Goal: Task Accomplishment & Management: Manage account settings

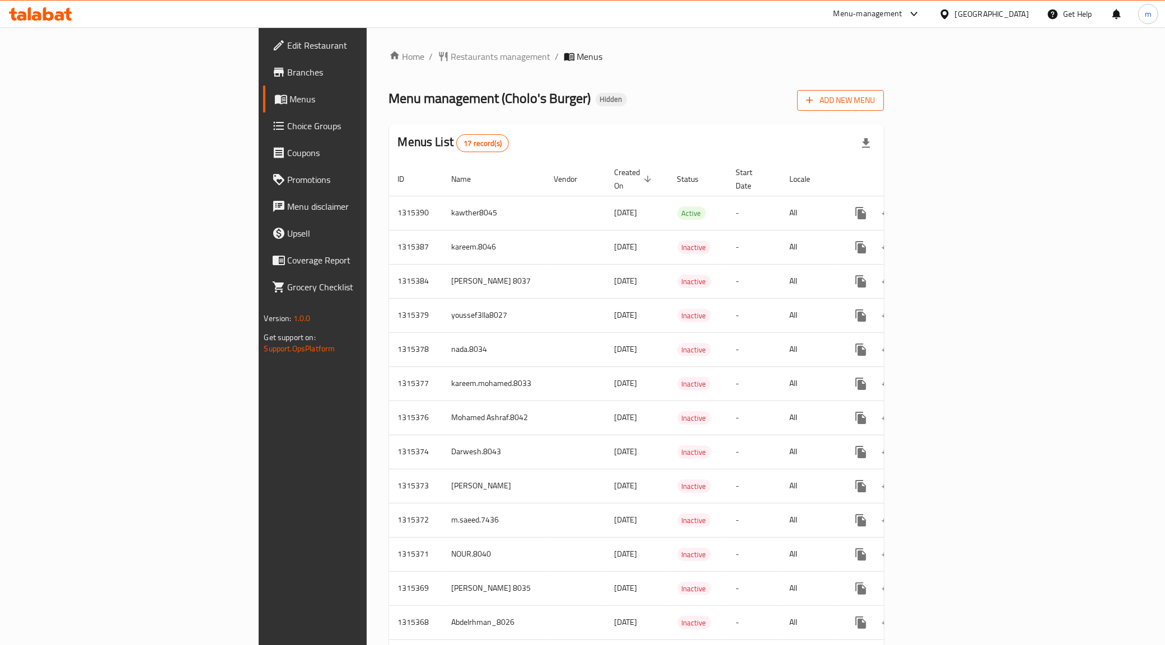
click at [875, 107] on span "Add New Menu" at bounding box center [840, 100] width 69 height 14
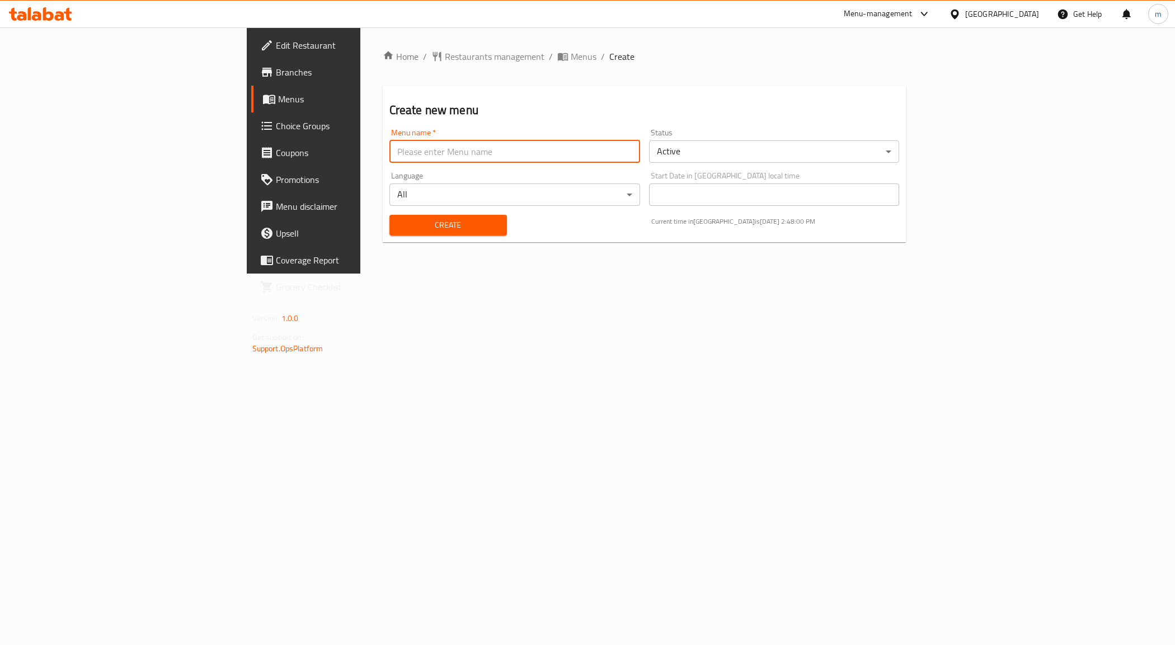
click at [524, 152] on input "text" at bounding box center [515, 151] width 251 height 22
drag, startPoint x: 397, startPoint y: 152, endPoint x: 330, endPoint y: 155, distance: 67.2
click at [390, 155] on input "[PERSON_NAME] live Task 1" at bounding box center [515, 151] width 251 height 22
click at [390, 148] on input "[PERSON_NAME] Task 4" at bounding box center [515, 151] width 251 height 22
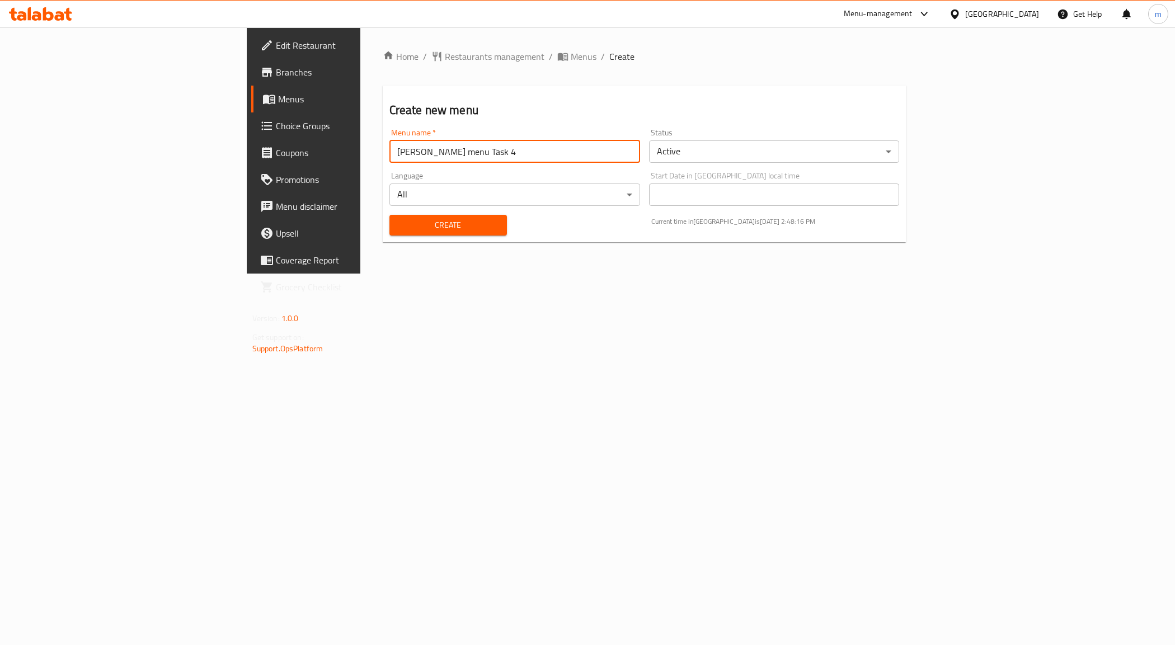
type input "[PERSON_NAME] menu Task 4"
click at [513, 274] on div "Home / Restaurants management / Menus / Create Create new menu Menu name   * [P…" at bounding box center [644, 150] width 569 height 246
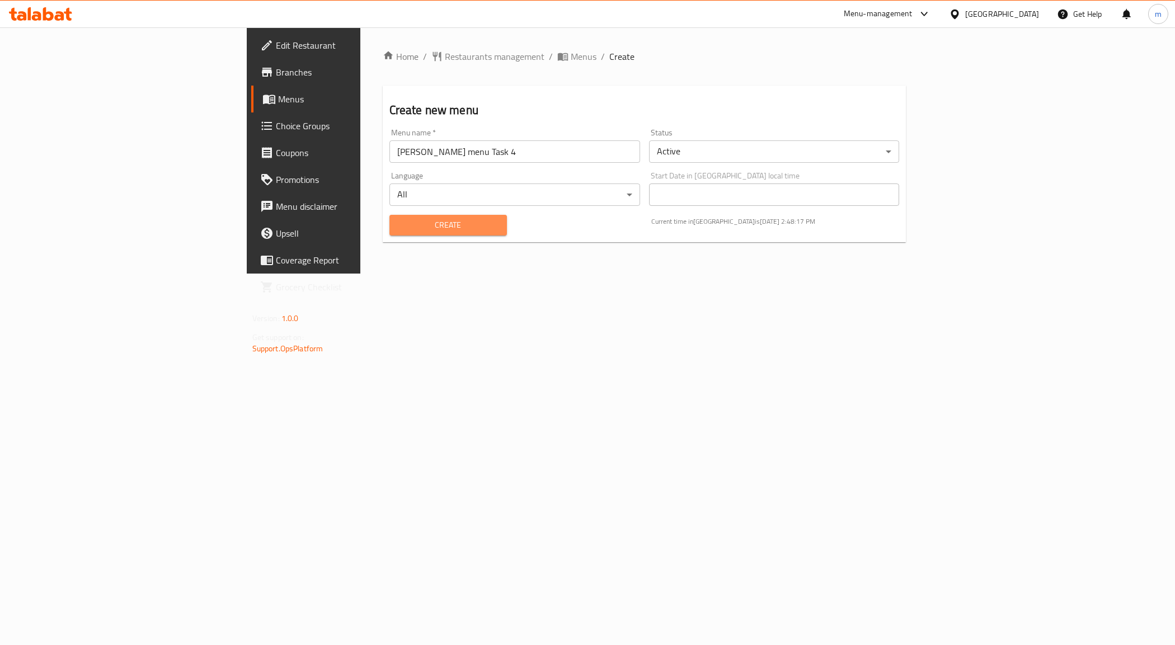
click at [420, 227] on span "Create" at bounding box center [448, 225] width 100 height 14
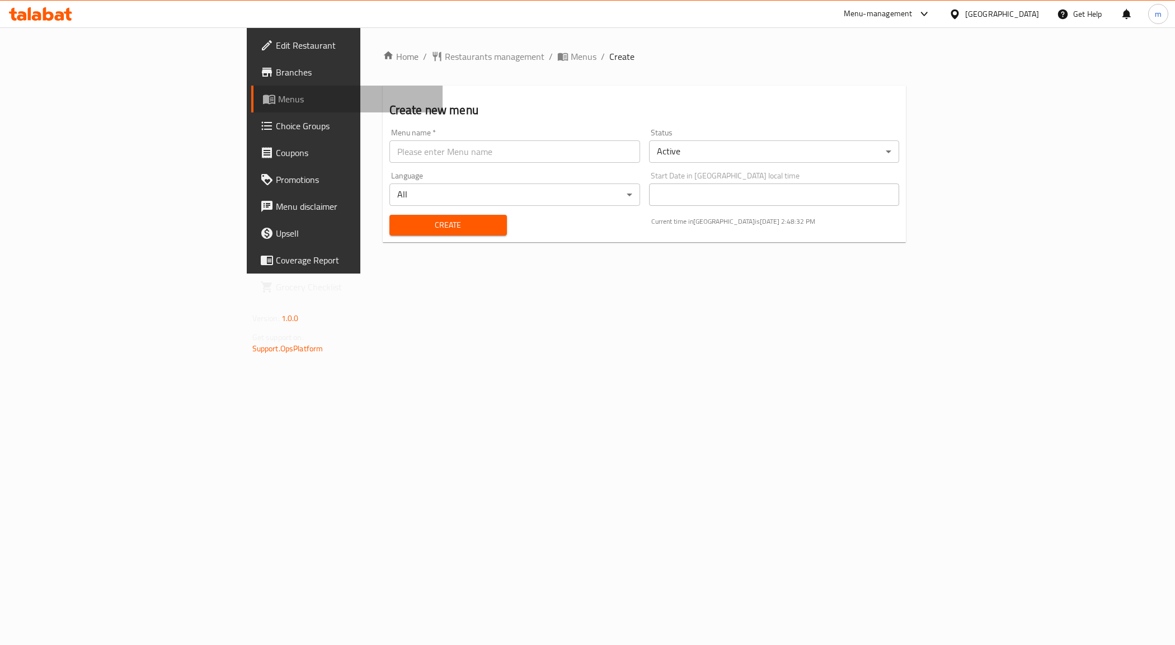
click at [278, 104] on span "Menus" at bounding box center [356, 98] width 156 height 13
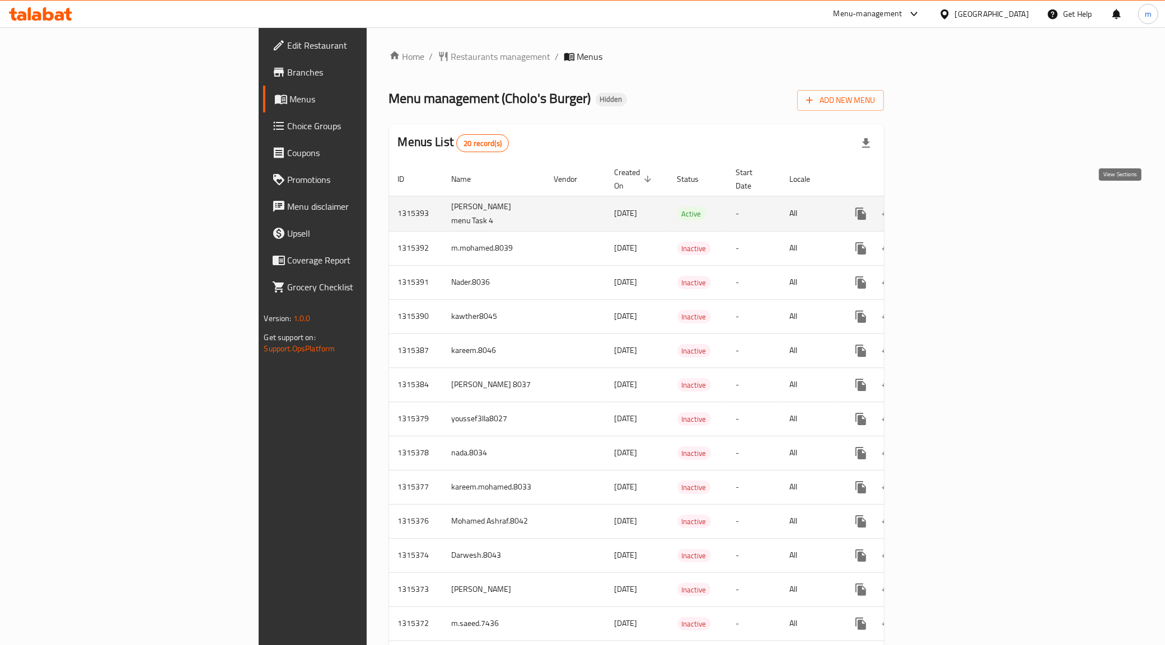
click at [948, 208] on icon "enhanced table" at bounding box center [941, 213] width 13 height 13
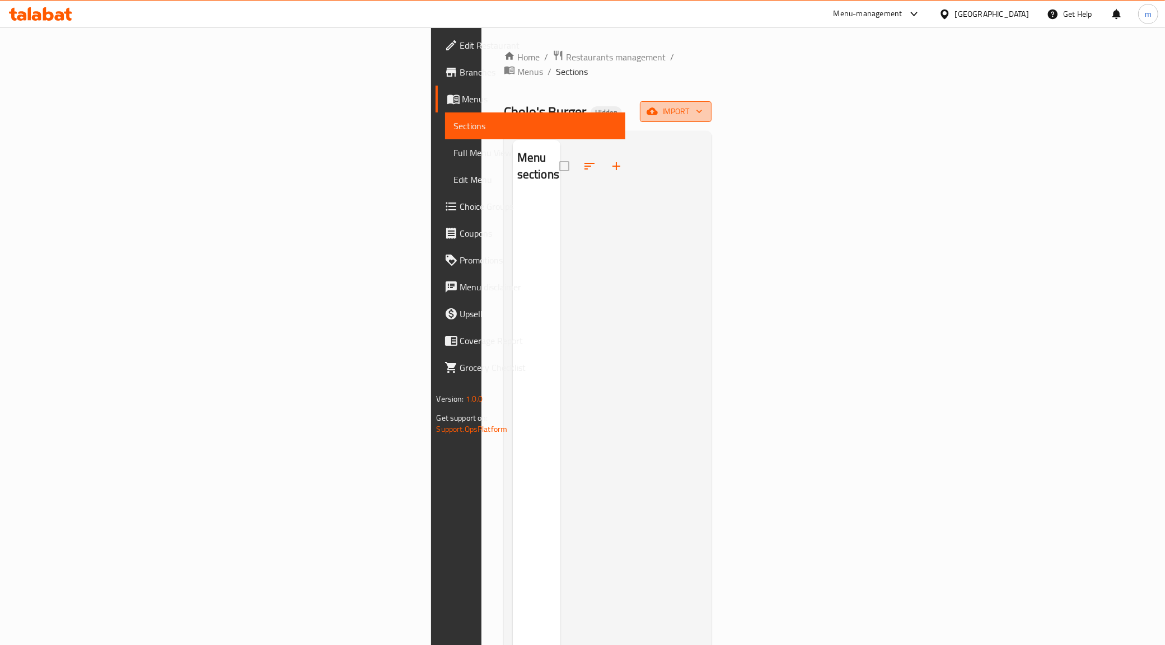
click at [702, 105] on span "import" at bounding box center [676, 112] width 54 height 14
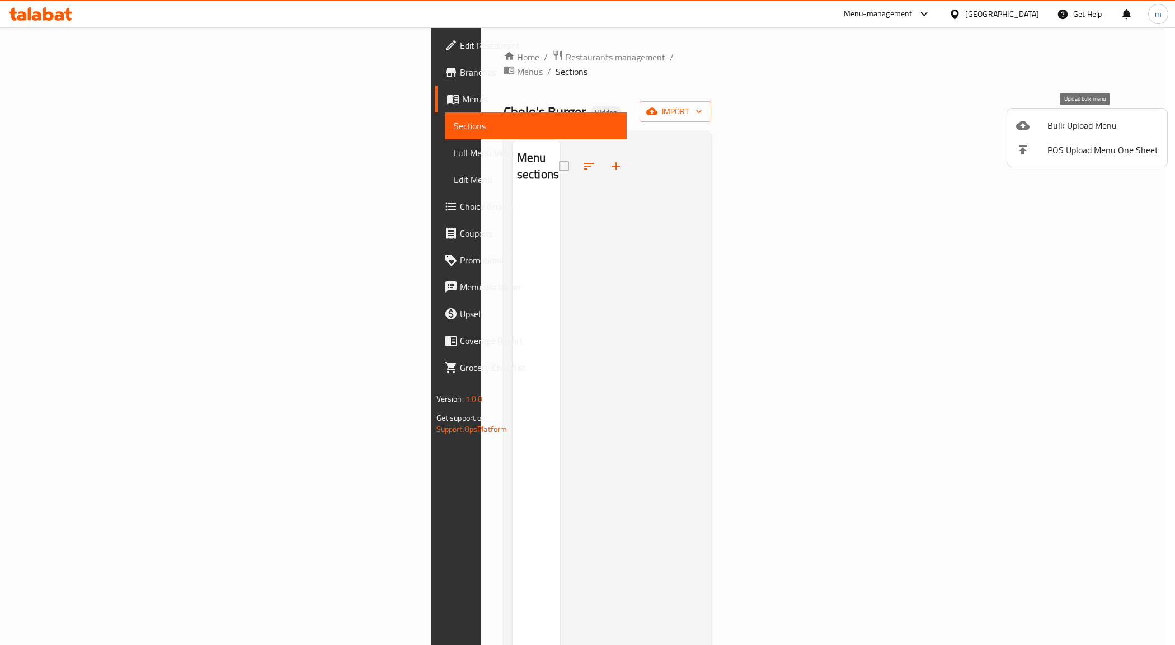
click at [1069, 132] on span "Bulk Upload Menu" at bounding box center [1103, 125] width 111 height 13
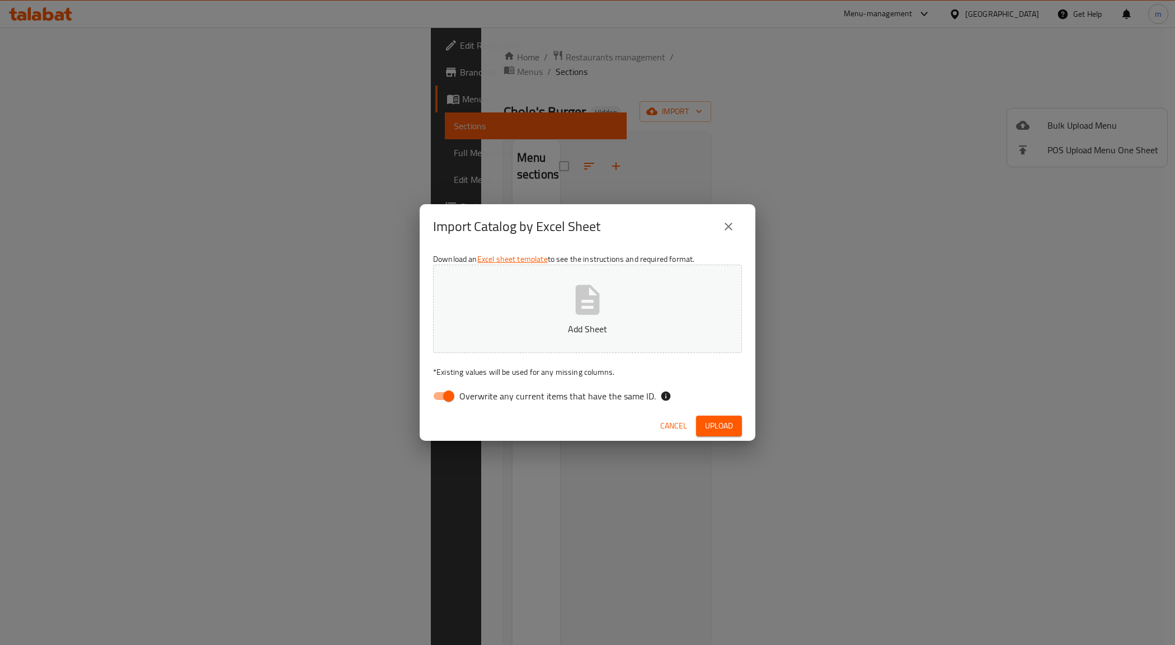
click at [600, 316] on icon "button" at bounding box center [588, 300] width 36 height 36
click at [723, 421] on span "Upload" at bounding box center [719, 426] width 28 height 14
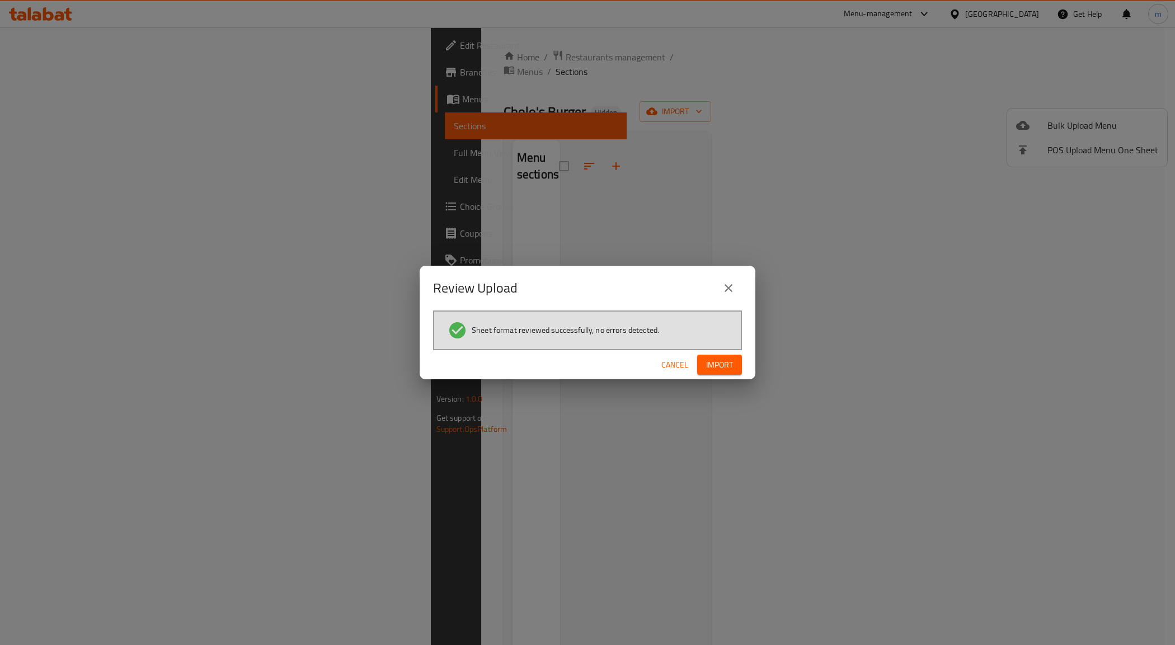
click at [719, 364] on span "Import" at bounding box center [719, 365] width 27 height 14
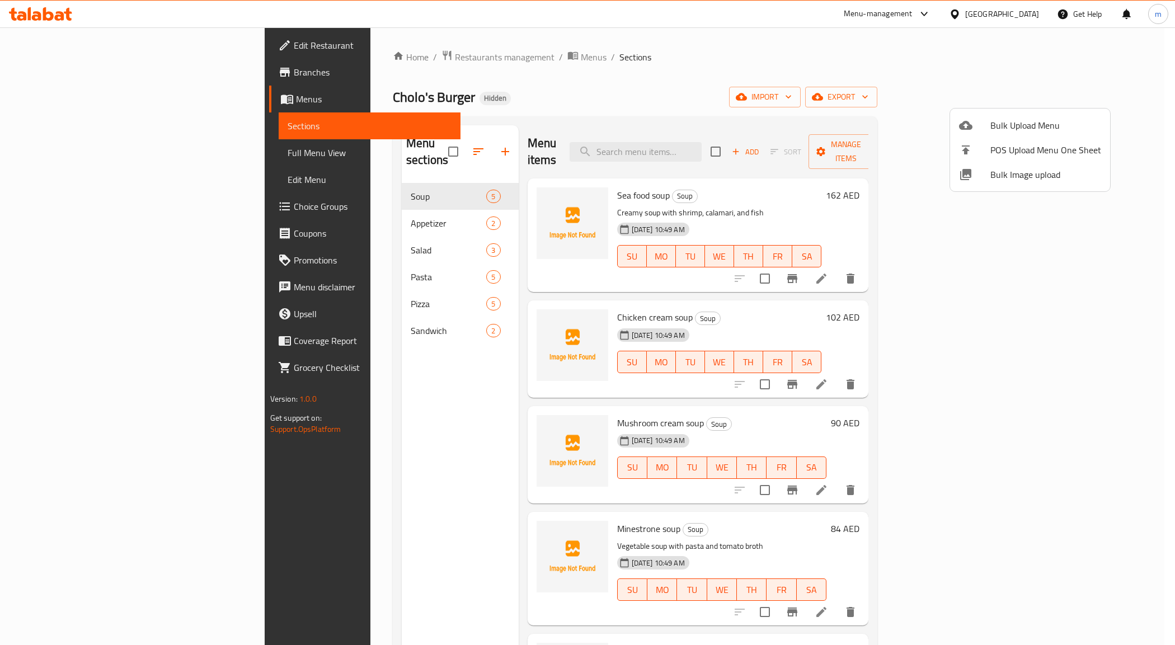
click at [720, 281] on div at bounding box center [587, 322] width 1175 height 645
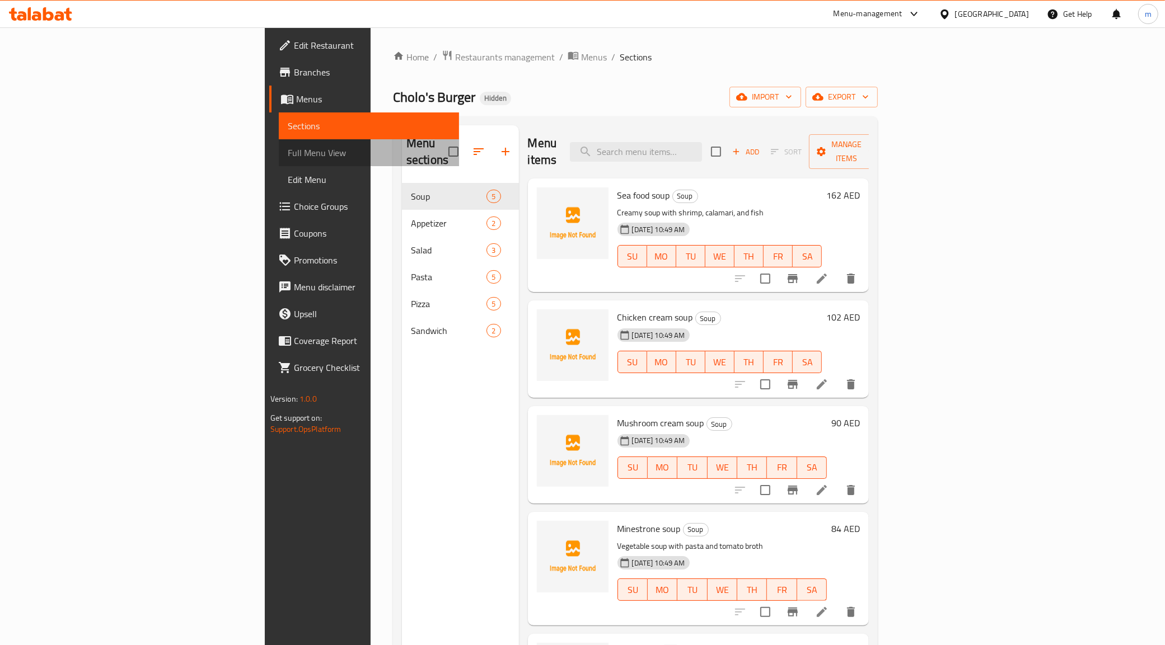
click at [288, 157] on span "Full Menu View" at bounding box center [369, 152] width 163 height 13
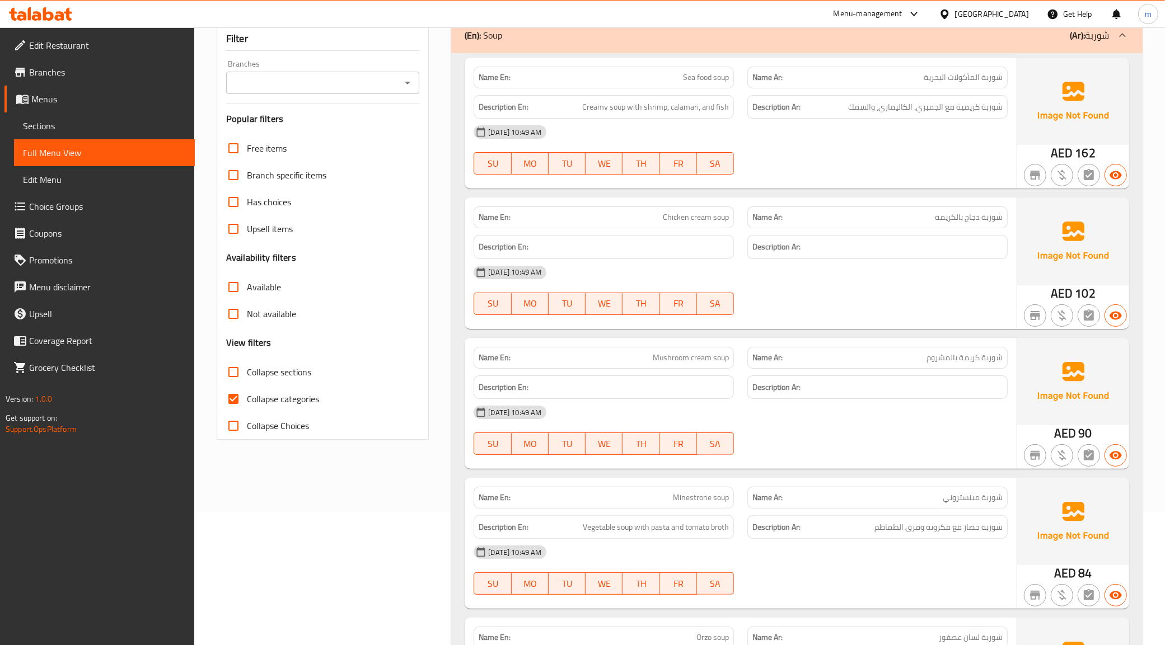
scroll to position [140, 0]
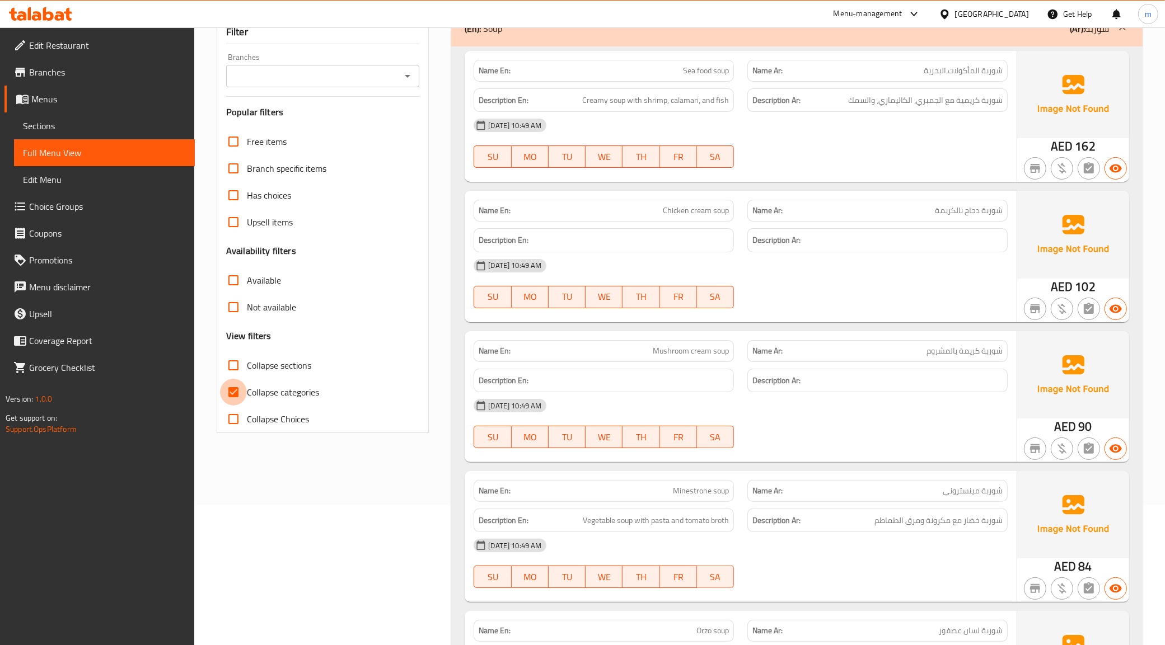
click at [239, 405] on input "Collapse categories" at bounding box center [233, 392] width 27 height 27
checkbox input "false"
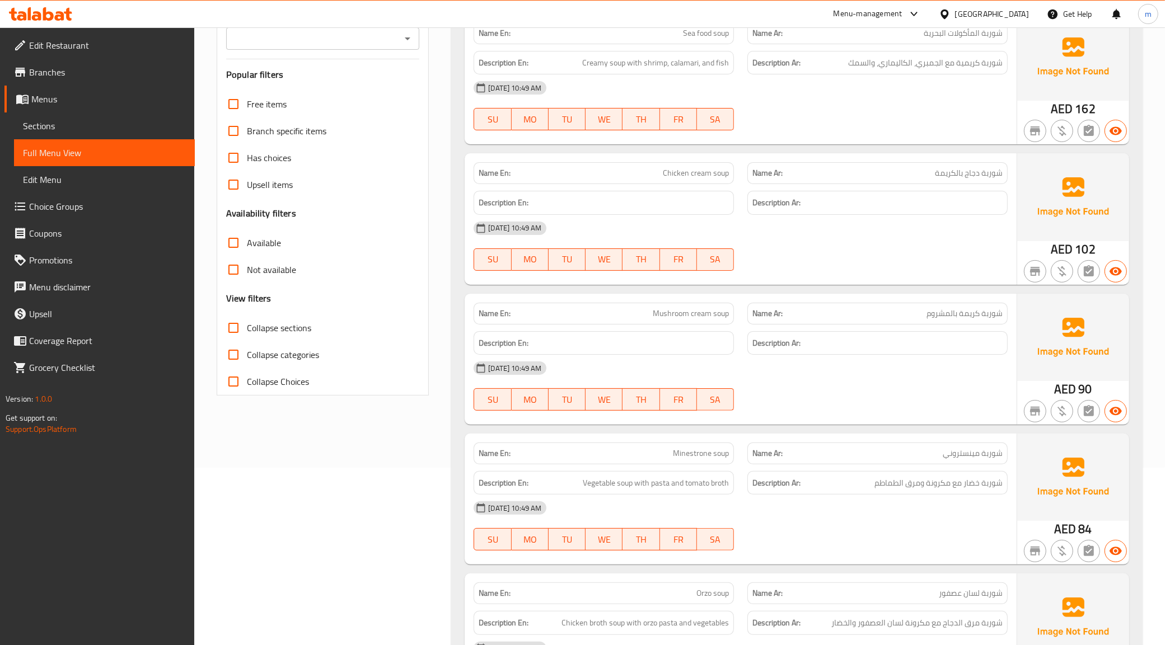
scroll to position [0, 0]
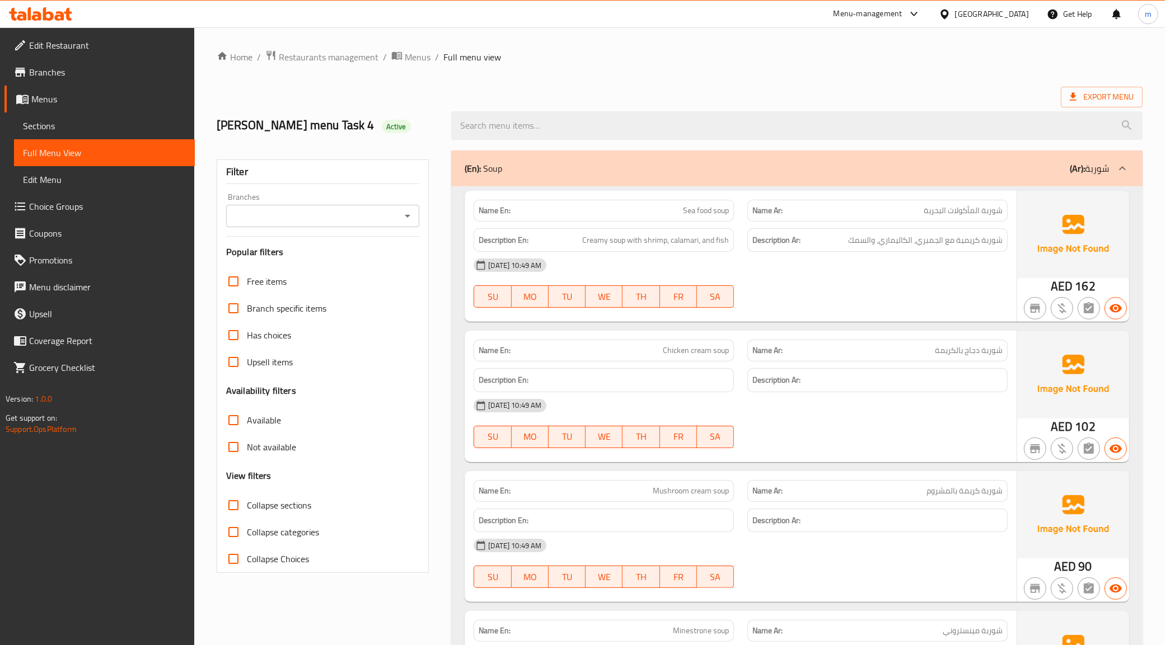
click at [652, 62] on ol "Home / Restaurants management / Menus / Full menu view" at bounding box center [680, 57] width 926 height 15
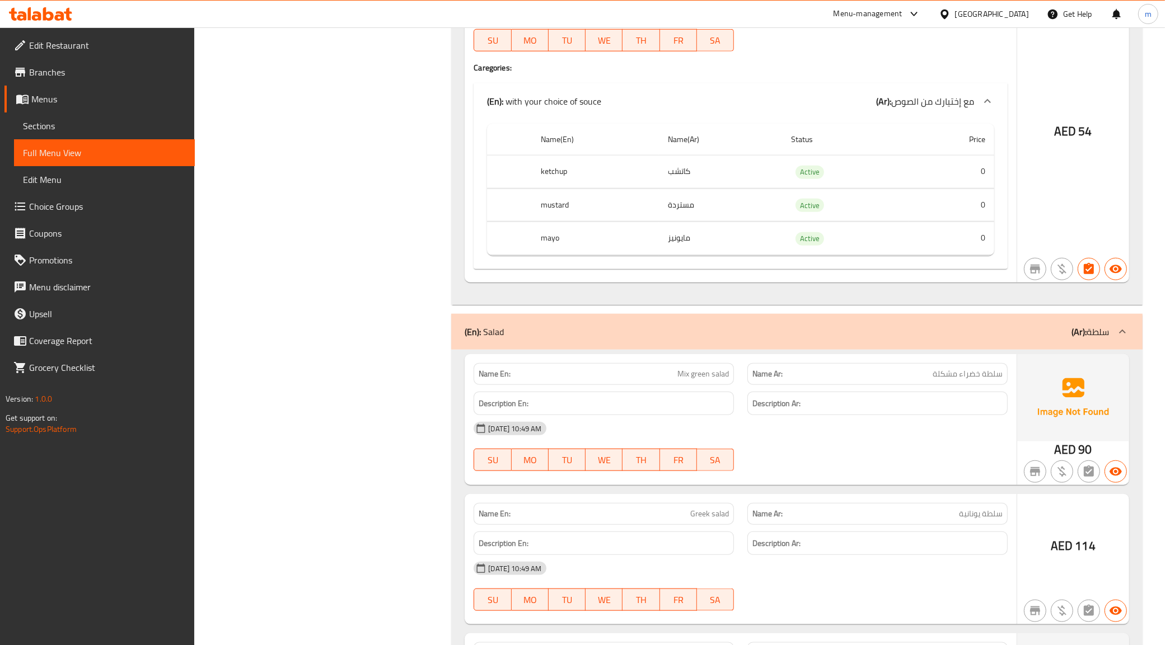
scroll to position [1104, 0]
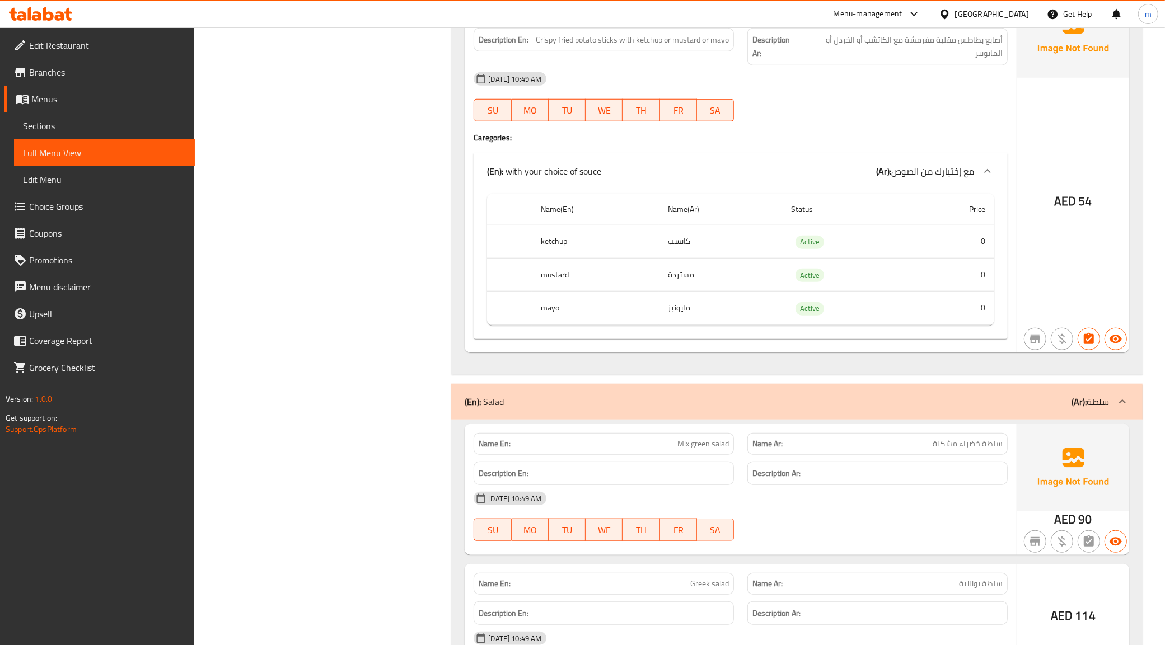
click at [559, 292] on th "mustard" at bounding box center [595, 275] width 127 height 33
copy th "mustard"
click at [170, 321] on link "Upsell" at bounding box center [99, 314] width 190 height 27
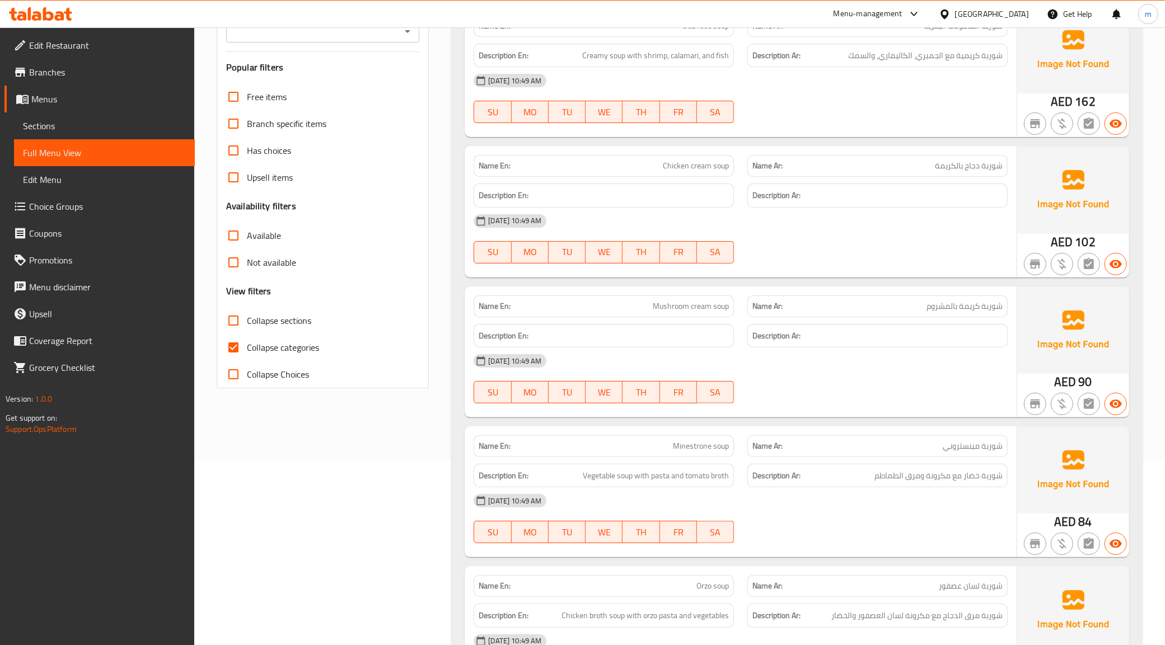
scroll to position [210, 0]
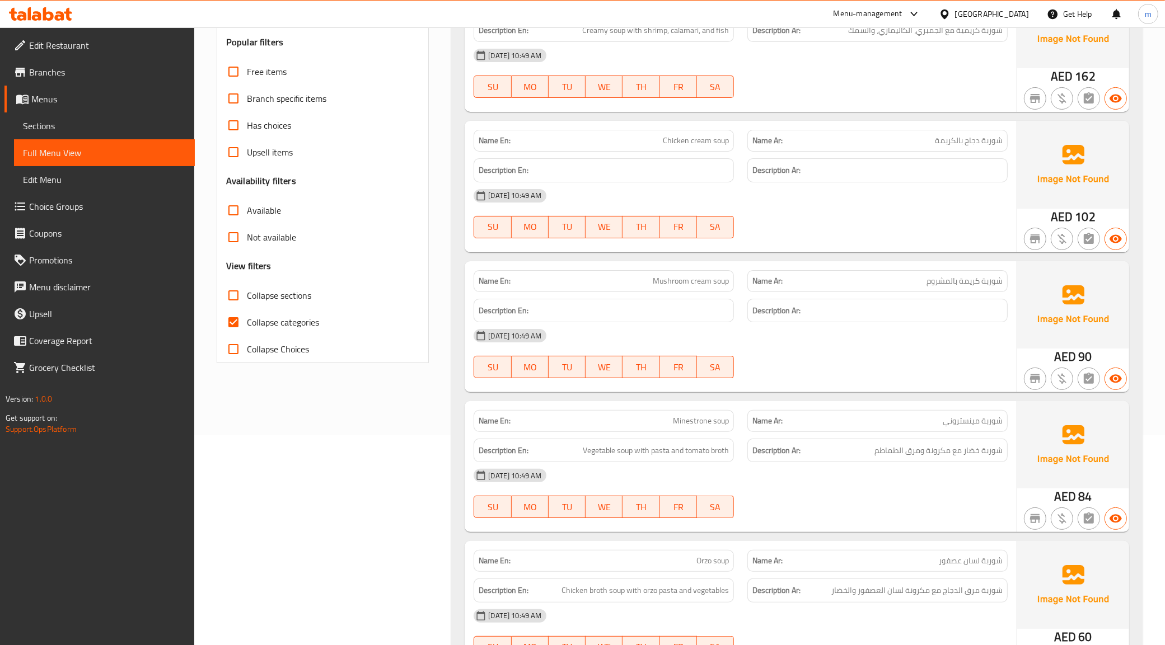
click at [278, 329] on span "Collapse categories" at bounding box center [283, 322] width 72 height 13
click at [247, 336] on input "Collapse categories" at bounding box center [233, 322] width 27 height 27
checkbox input "false"
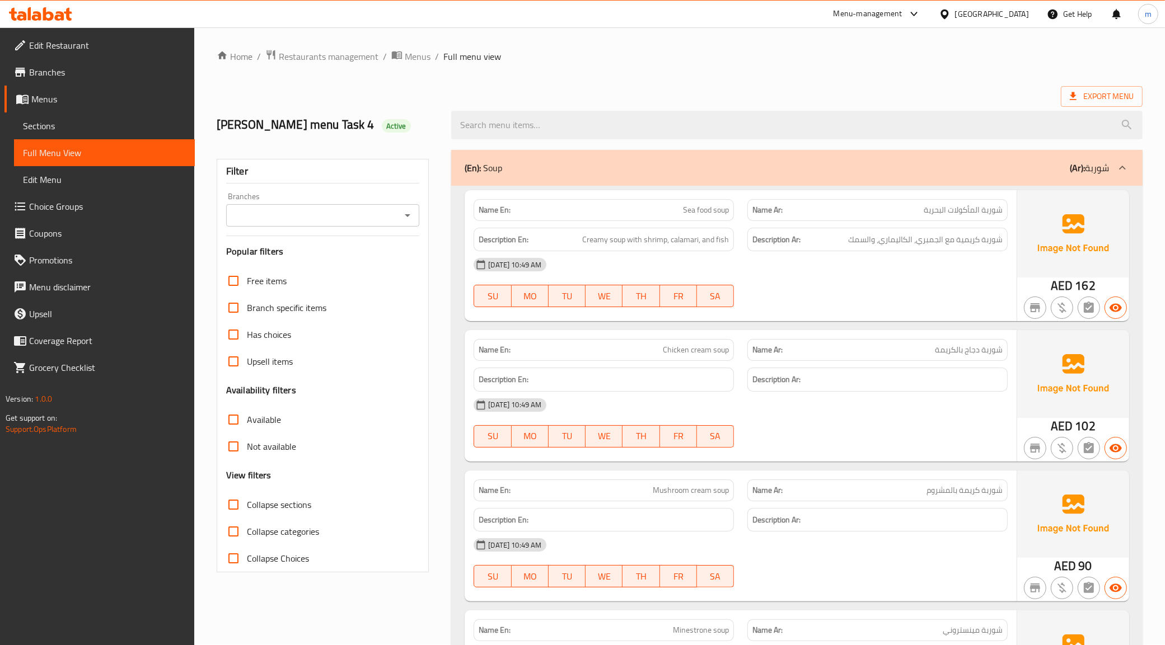
scroll to position [0, 0]
drag, startPoint x: 673, startPoint y: 259, endPoint x: 694, endPoint y: 259, distance: 21.3
click at [694, 247] on span "Creamy soup with shrimp, calamari, and fish" at bounding box center [655, 240] width 147 height 14
drag, startPoint x: 672, startPoint y: 259, endPoint x: 698, endPoint y: 259, distance: 26.9
click at [698, 247] on span "Creamy soup with shrimp, calamari, and fish" at bounding box center [655, 240] width 147 height 14
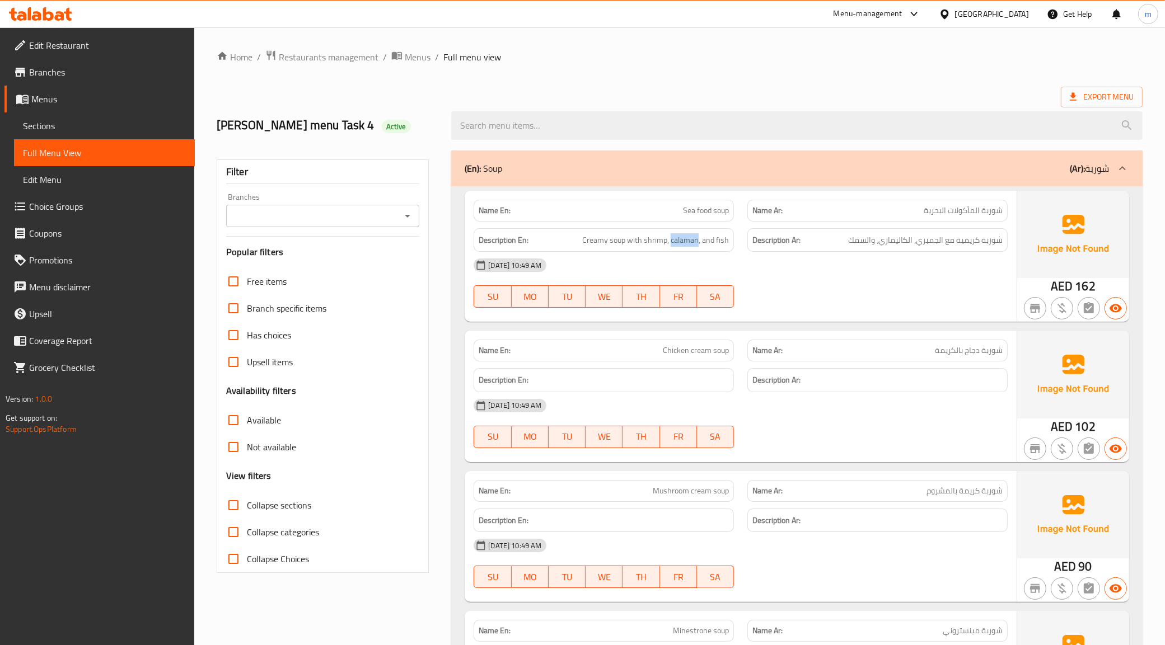
copy span "calamari"
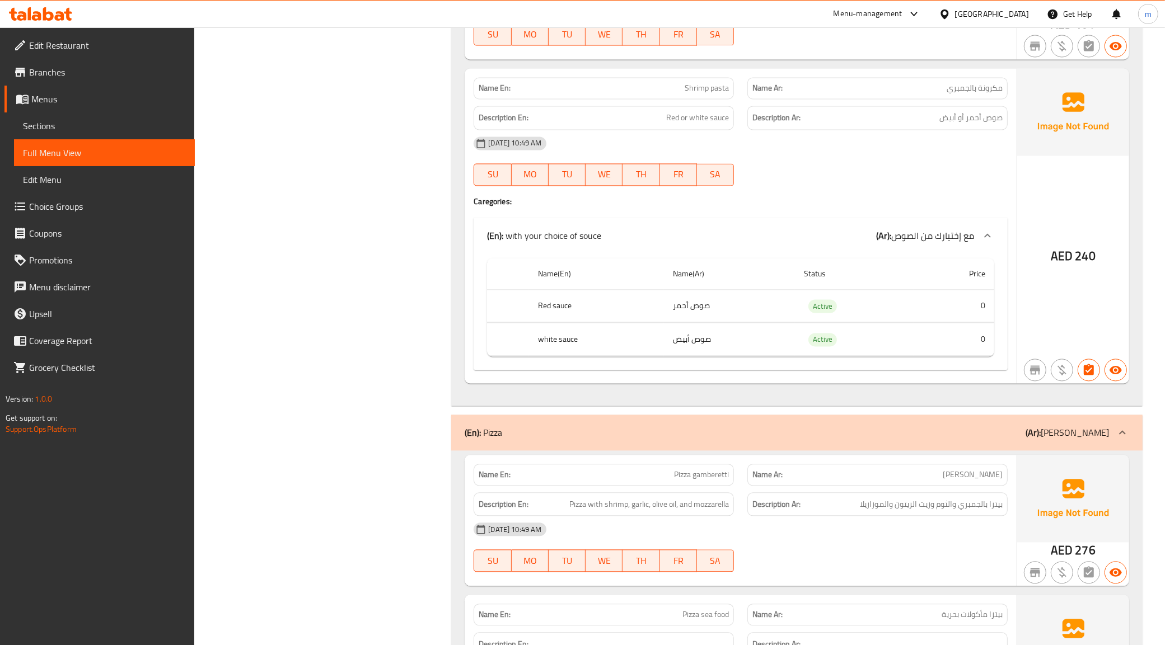
scroll to position [2433, 0]
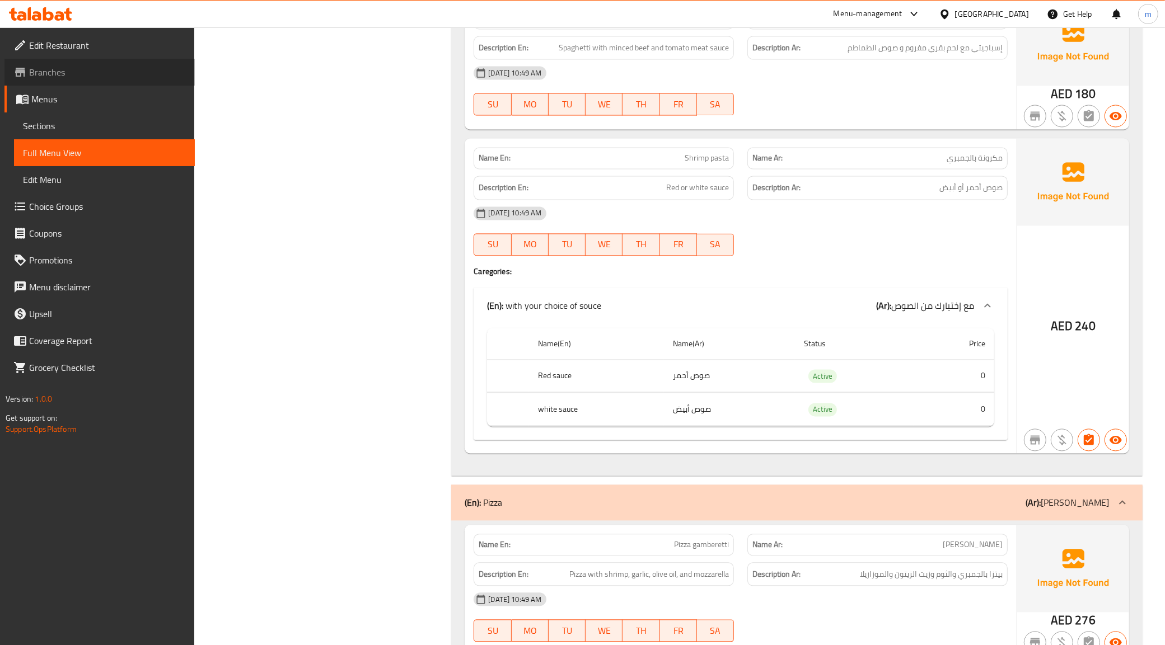
click at [101, 76] on span "Branches" at bounding box center [107, 71] width 157 height 13
